Goal: Find contact information: Obtain details needed to contact an individual or organization

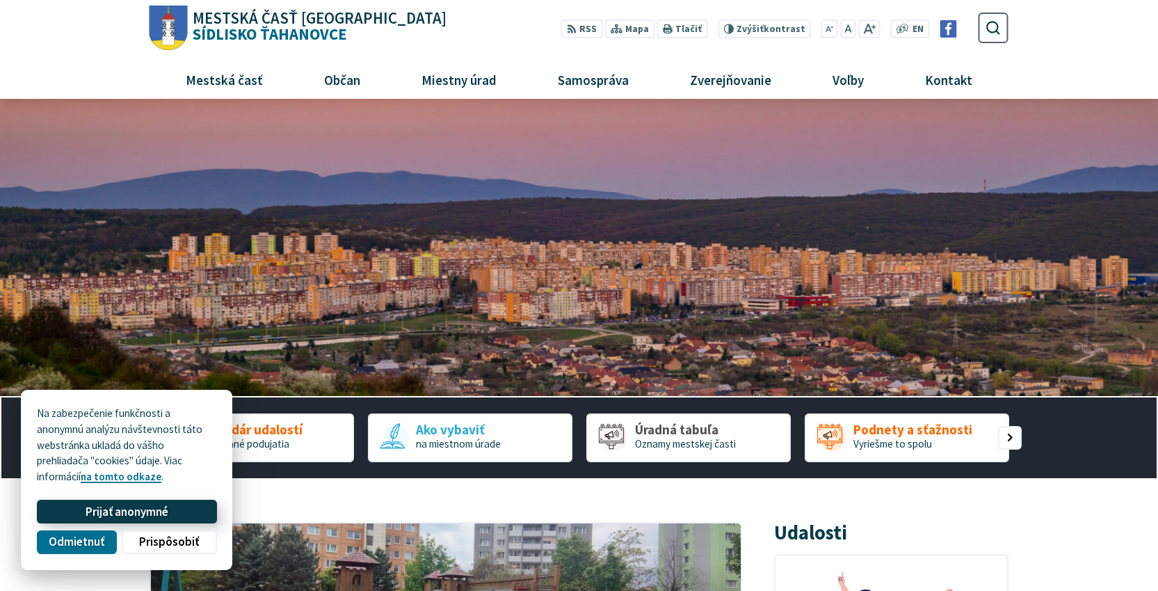
click at [138, 511] on span "Prijať anonymné" at bounding box center [127, 511] width 83 height 15
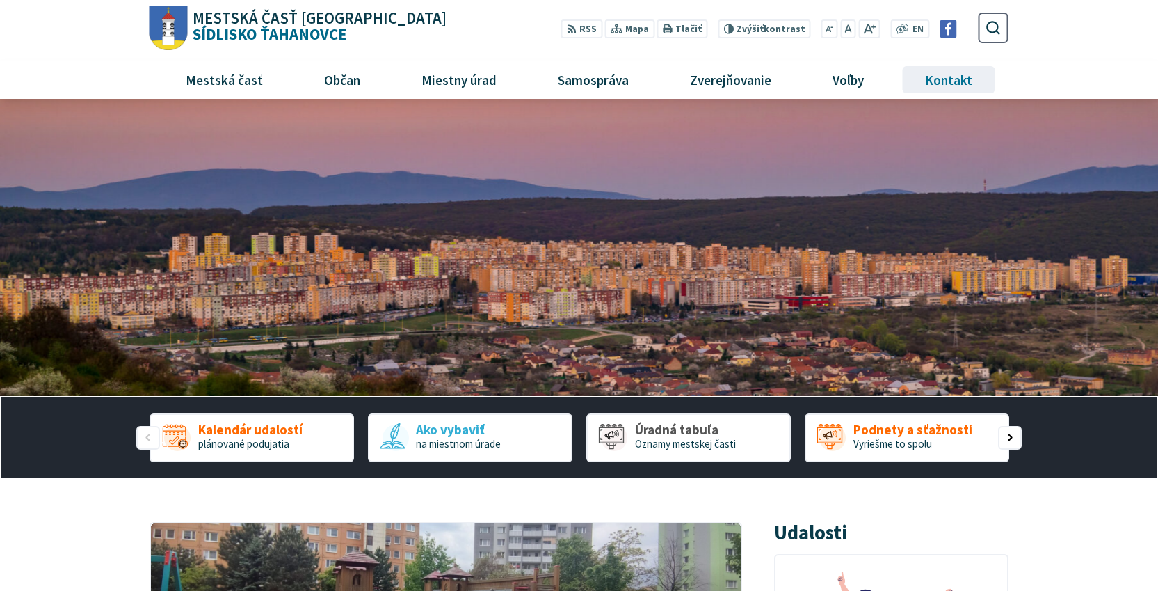
click at [959, 72] on span "Kontakt" at bounding box center [949, 80] width 58 height 38
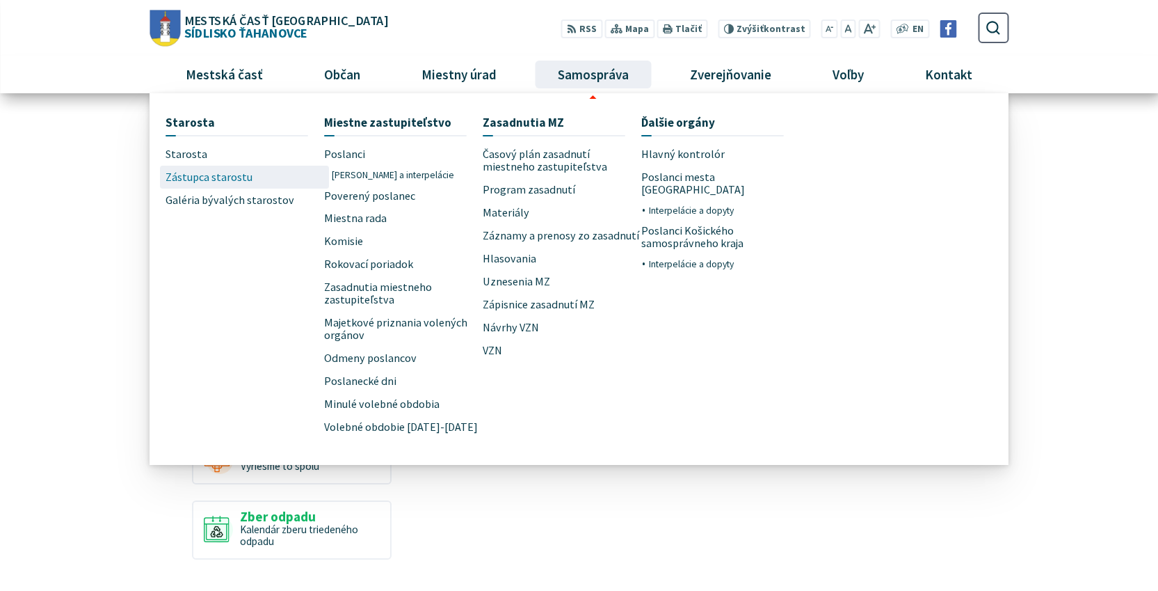
click at [236, 182] on span "Zástupca starostu" at bounding box center [209, 177] width 87 height 23
click at [223, 163] on link "Starosta" at bounding box center [245, 154] width 159 height 23
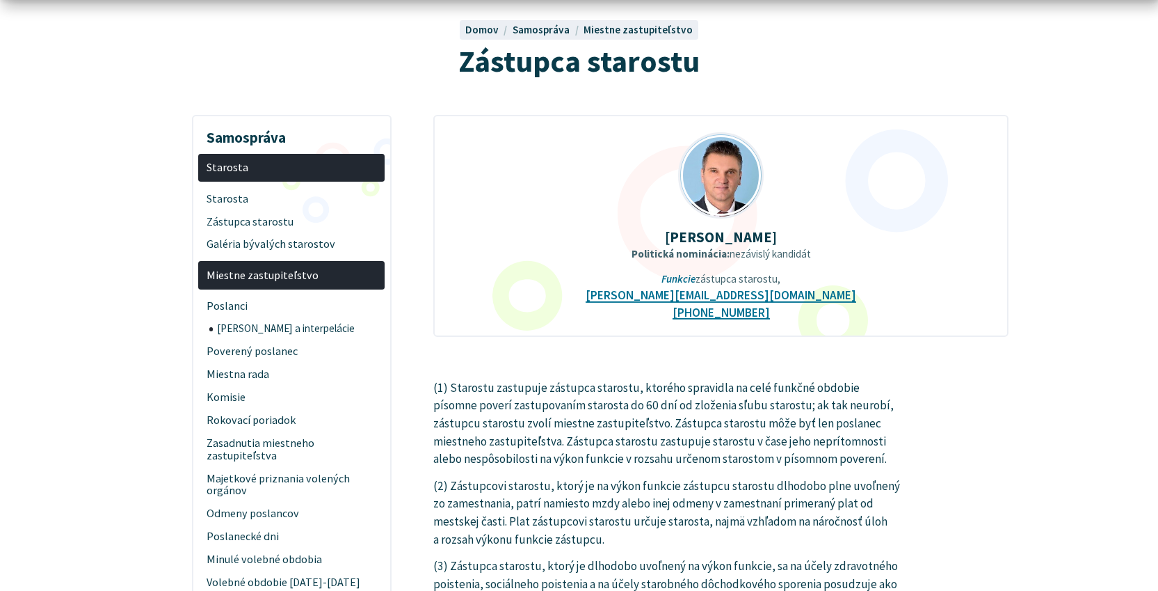
scroll to position [136, 0]
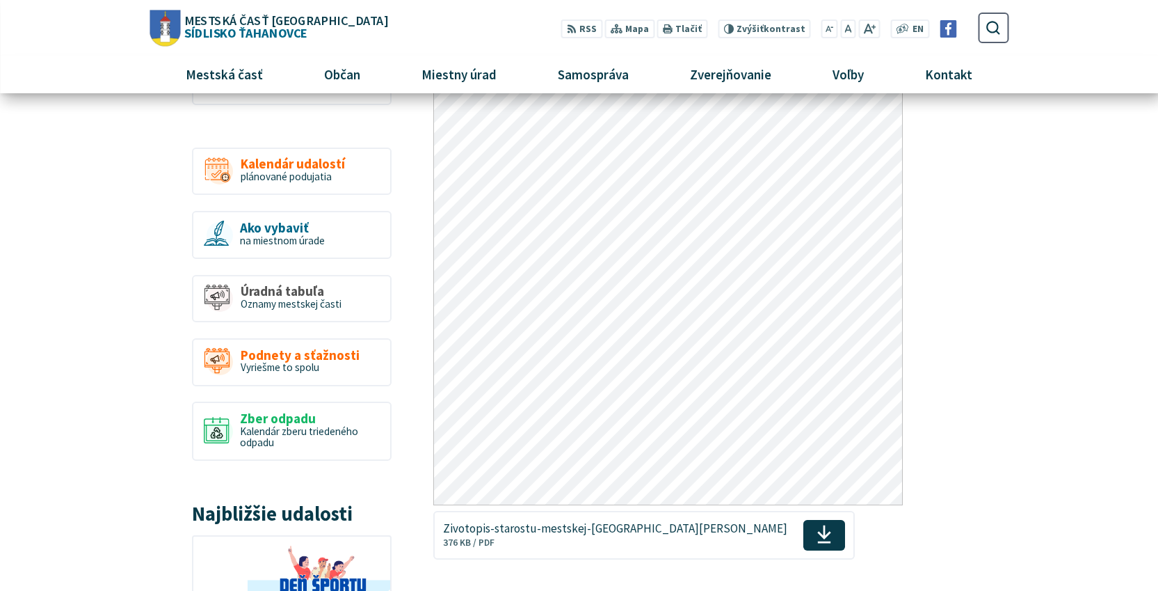
scroll to position [1012, 0]
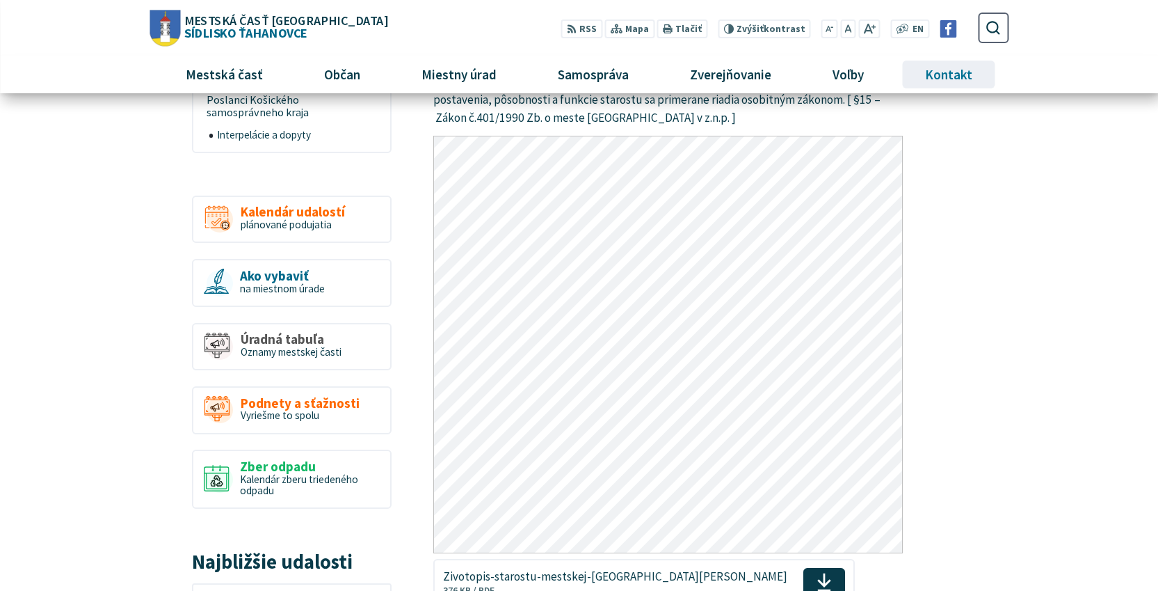
click at [944, 72] on span "Kontakt" at bounding box center [949, 75] width 58 height 38
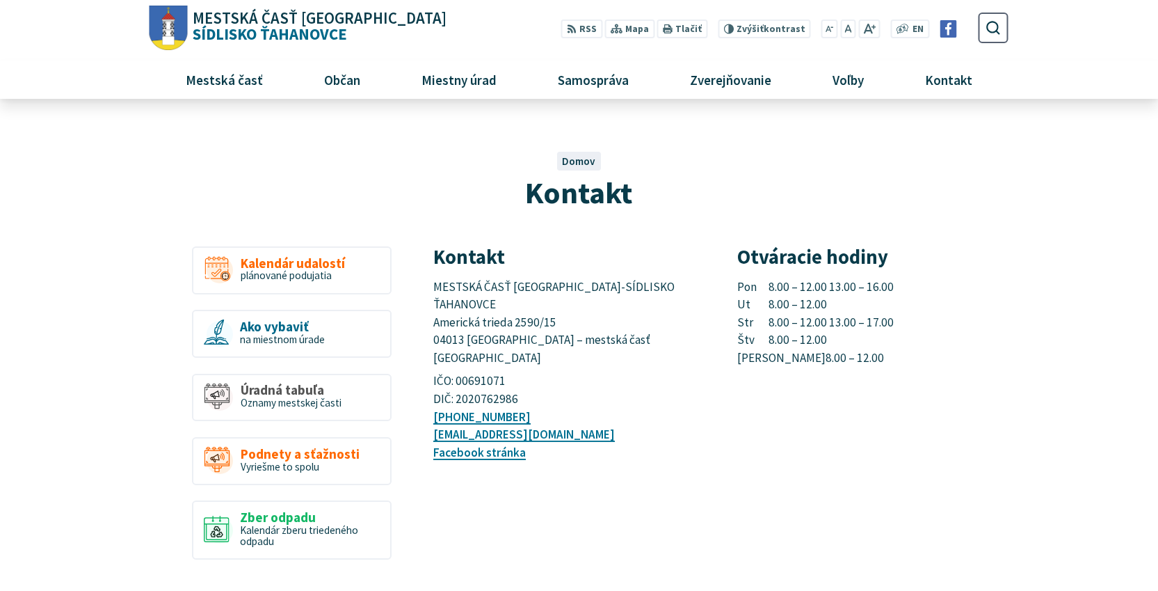
click at [583, 286] on span "MESTSKÁ ČASŤ KOŠICE-SÍDLISKO ŤAHANOVCE Americká trieda 2590/15 04013 Košice – m…" at bounding box center [554, 322] width 243 height 87
click at [511, 326] on span "MESTSKÁ ČASŤ KOŠICE-SÍDLISKO ŤAHANOVCE Americká trieda 2590/15 04013 Košice – m…" at bounding box center [554, 322] width 243 height 87
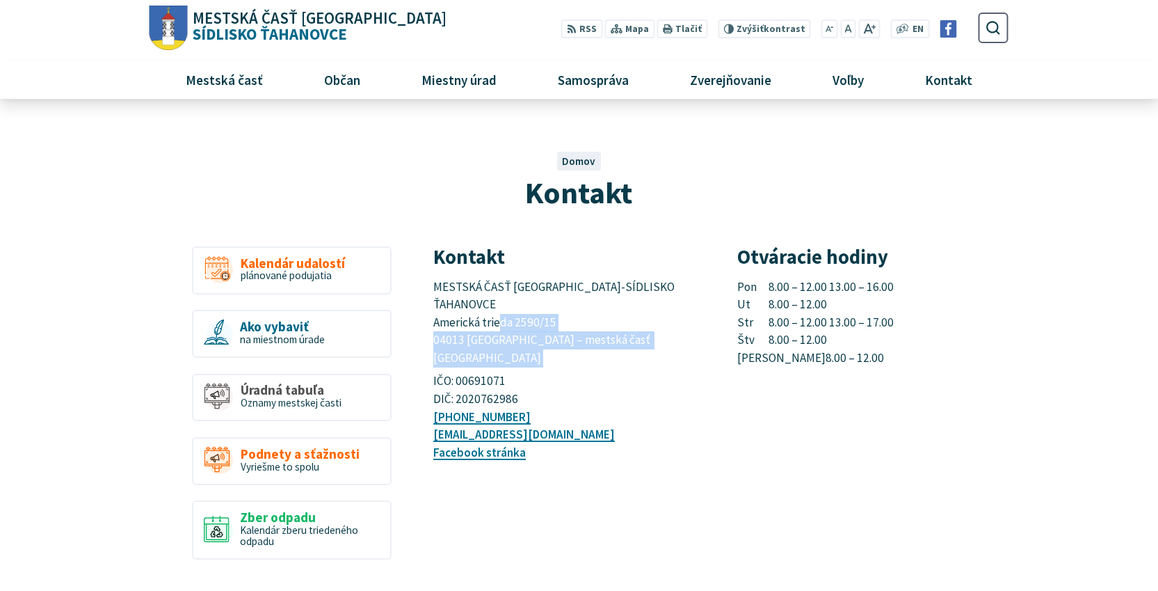
click at [511, 326] on span "MESTSKÁ ČASŤ KOŠICE-SÍDLISKO ŤAHANOVCE Americká trieda 2590/15 04013 Košice – m…" at bounding box center [554, 322] width 243 height 87
drag, startPoint x: 538, startPoint y: 378, endPoint x: 428, endPoint y: 385, distance: 109.4
click at [428, 385] on article "Kontakt MESTSKÁ ČASŤ KOŠICE-SÍDLISKO ŤAHANOVCE Americká trieda 2590/15 04013 Ko…" at bounding box center [720, 581] width 617 height 670
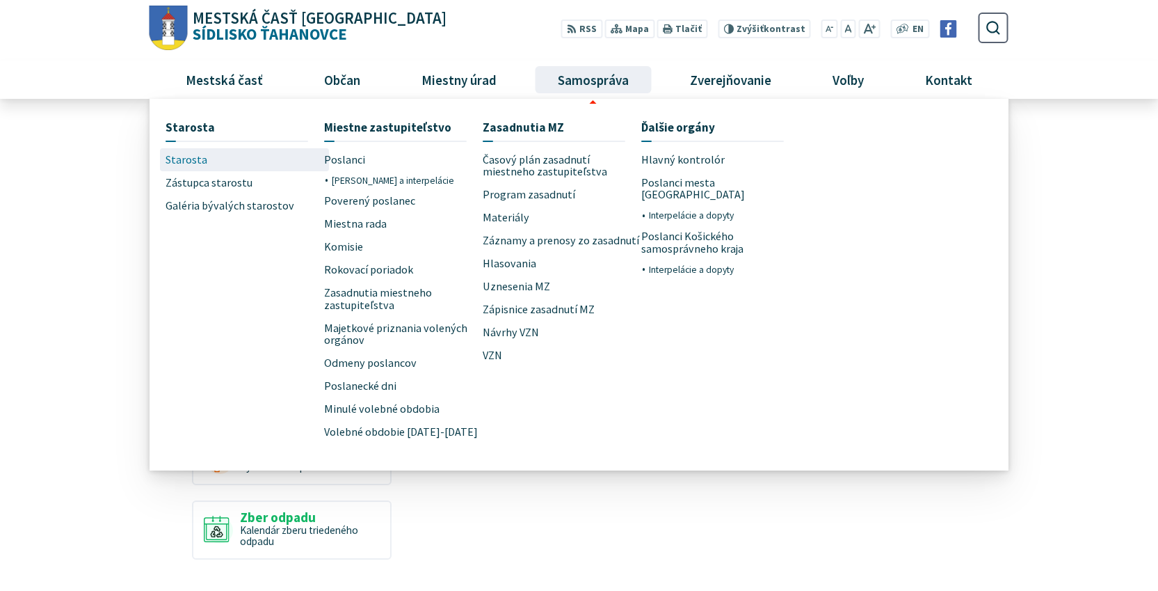
click at [182, 164] on span "Starosta" at bounding box center [187, 159] width 42 height 23
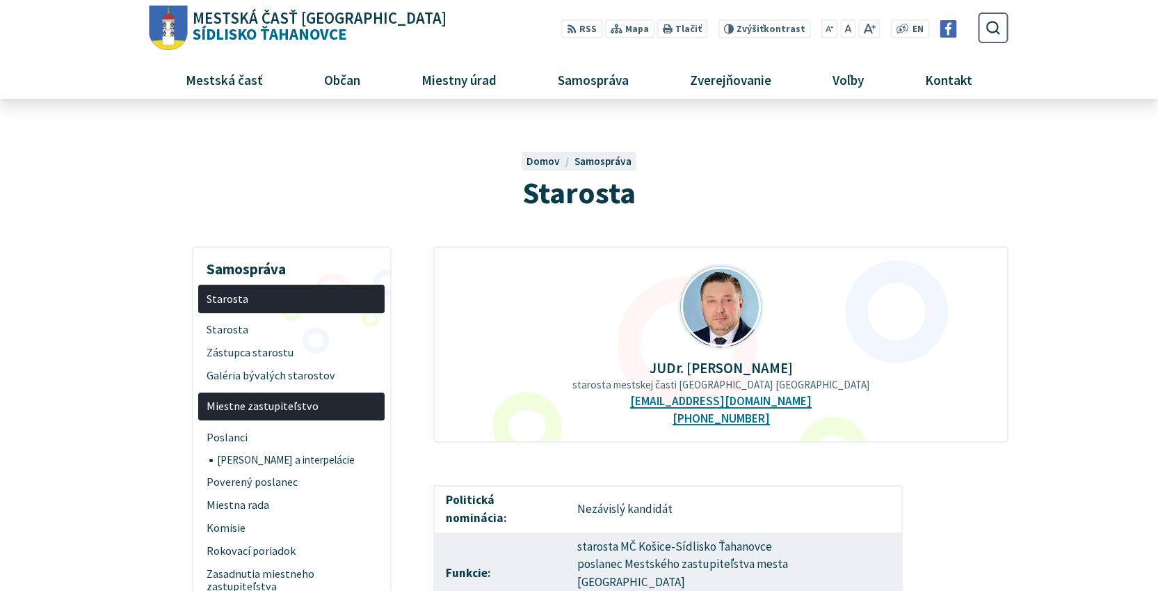
drag, startPoint x: 792, startPoint y: 366, endPoint x: 718, endPoint y: 364, distance: 73.7
click at [718, 364] on p "JUDr. [PERSON_NAME]" at bounding box center [721, 368] width 530 height 16
drag, startPoint x: 775, startPoint y: 419, endPoint x: 686, endPoint y: 424, distance: 89.2
click at [686, 424] on div "JUDr. [PERSON_NAME] starosta mestskej časti [GEOGRAPHIC_DATA] Ťahanovce [EMAIL_…" at bounding box center [720, 344] width 575 height 196
copy link "421 917 271 196"
